Goal: Book appointment/travel/reservation

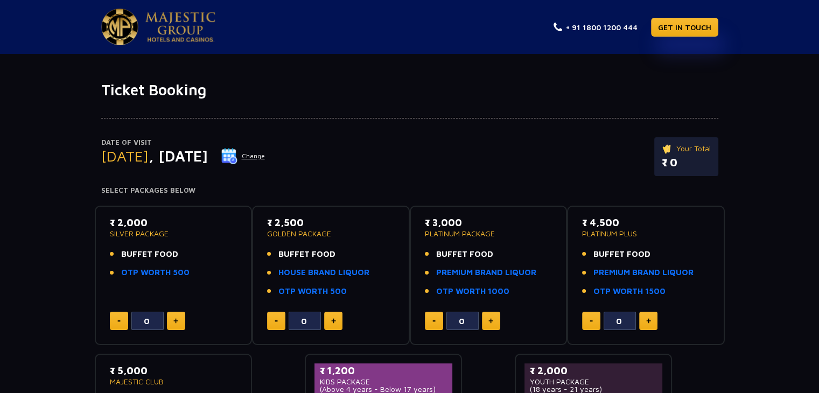
click at [238, 153] on img at bounding box center [229, 156] width 16 height 16
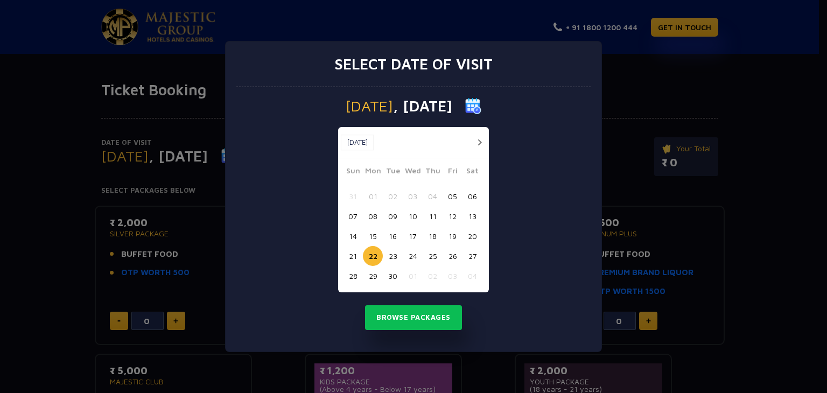
click at [468, 238] on button "20" at bounding box center [473, 236] width 20 height 20
click at [426, 320] on button "Browse Packages" at bounding box center [413, 317] width 97 height 25
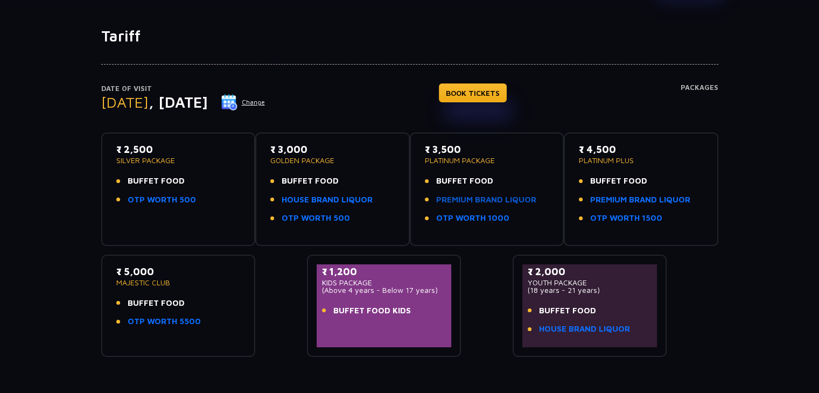
scroll to position [108, 0]
